Goal: Task Accomplishment & Management: Use online tool/utility

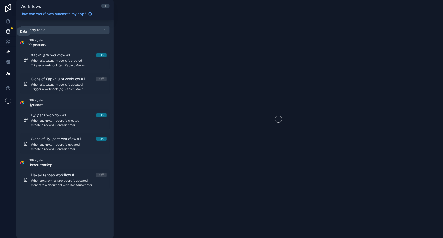
click at [10, 33] on icon at bounding box center [8, 31] width 5 height 5
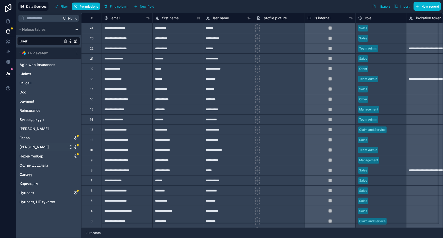
click at [49, 147] on span "[PERSON_NAME]" at bounding box center [34, 147] width 29 height 5
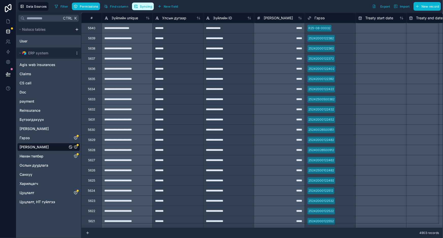
click at [141, 6] on span "Syncing" at bounding box center [146, 7] width 12 height 4
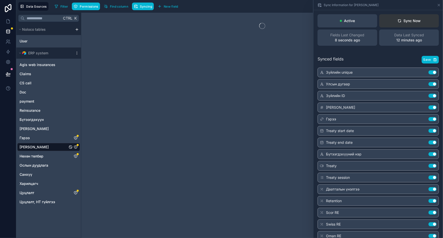
click at [405, 21] on div "Sync Now" at bounding box center [409, 20] width 23 height 5
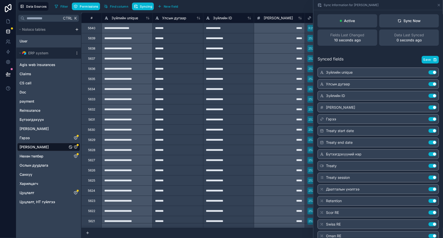
click at [265, 6] on div "Filter Permissions Find column Syncing New field Export Import New record" at bounding box center [247, 6] width 389 height 9
